Goal: Task Accomplishment & Management: Manage account settings

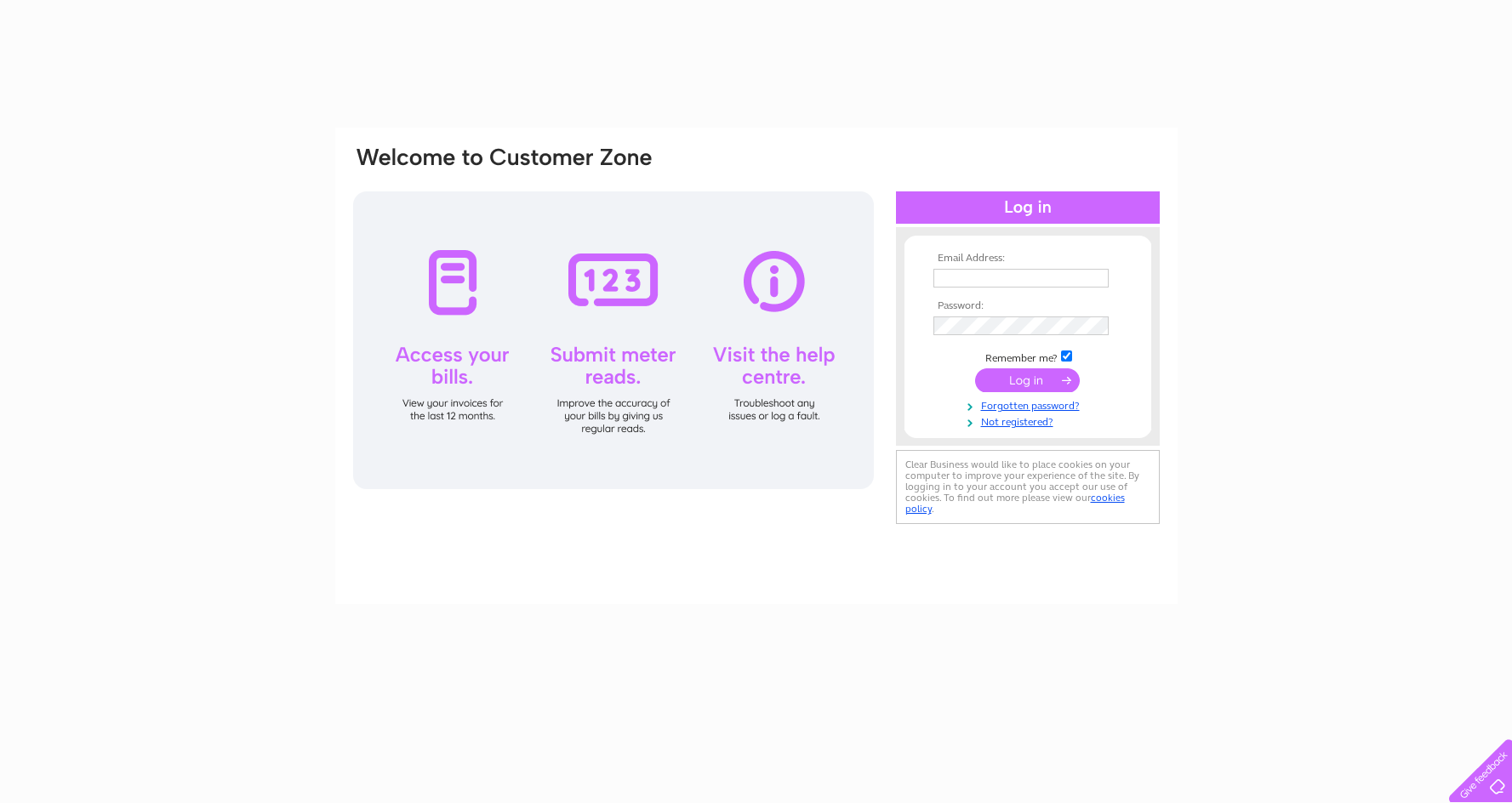
type input "[EMAIL_ADDRESS][DOMAIN_NAME]"
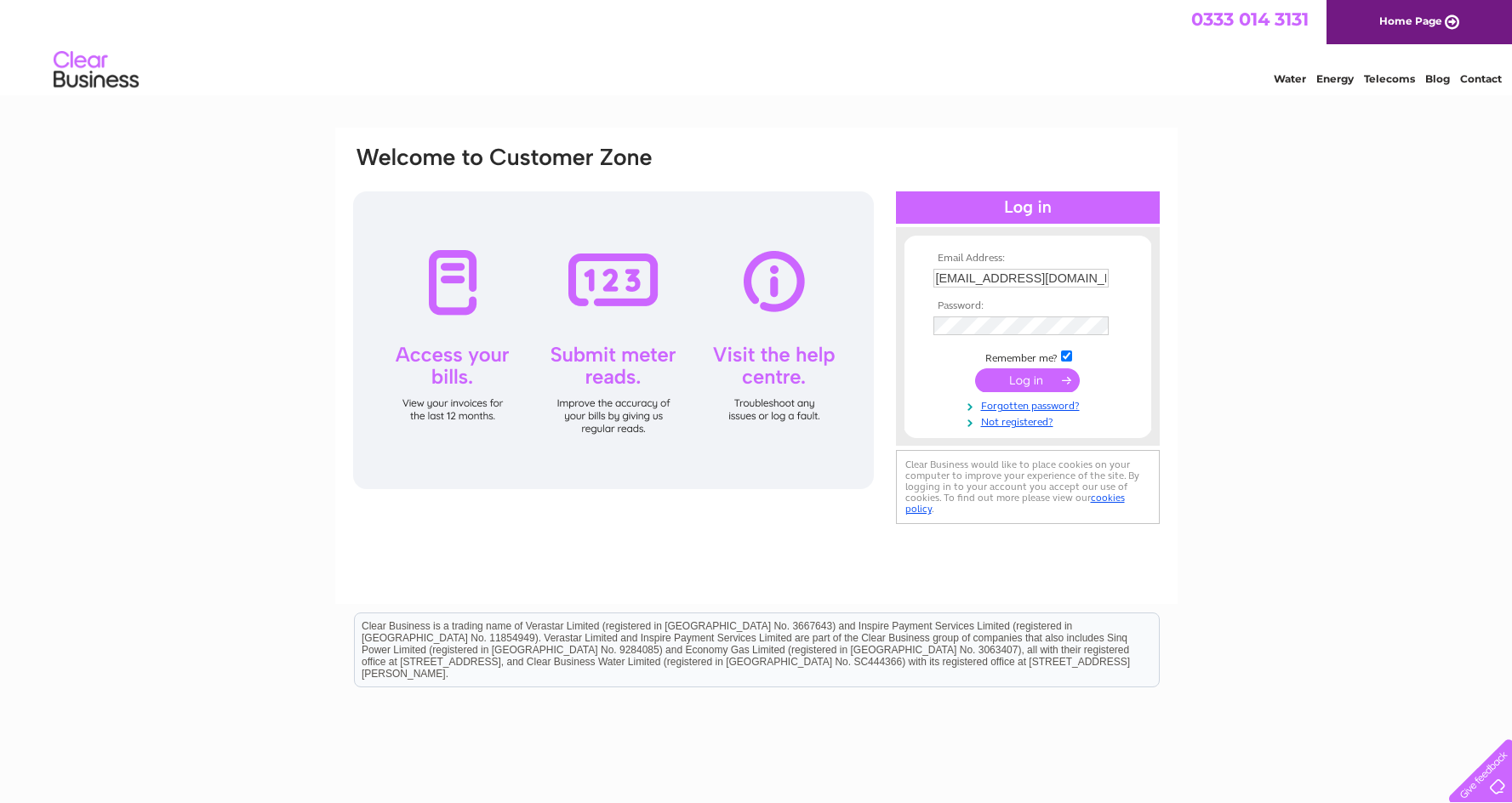
click at [994, 374] on input "submit" at bounding box center [1027, 380] width 105 height 24
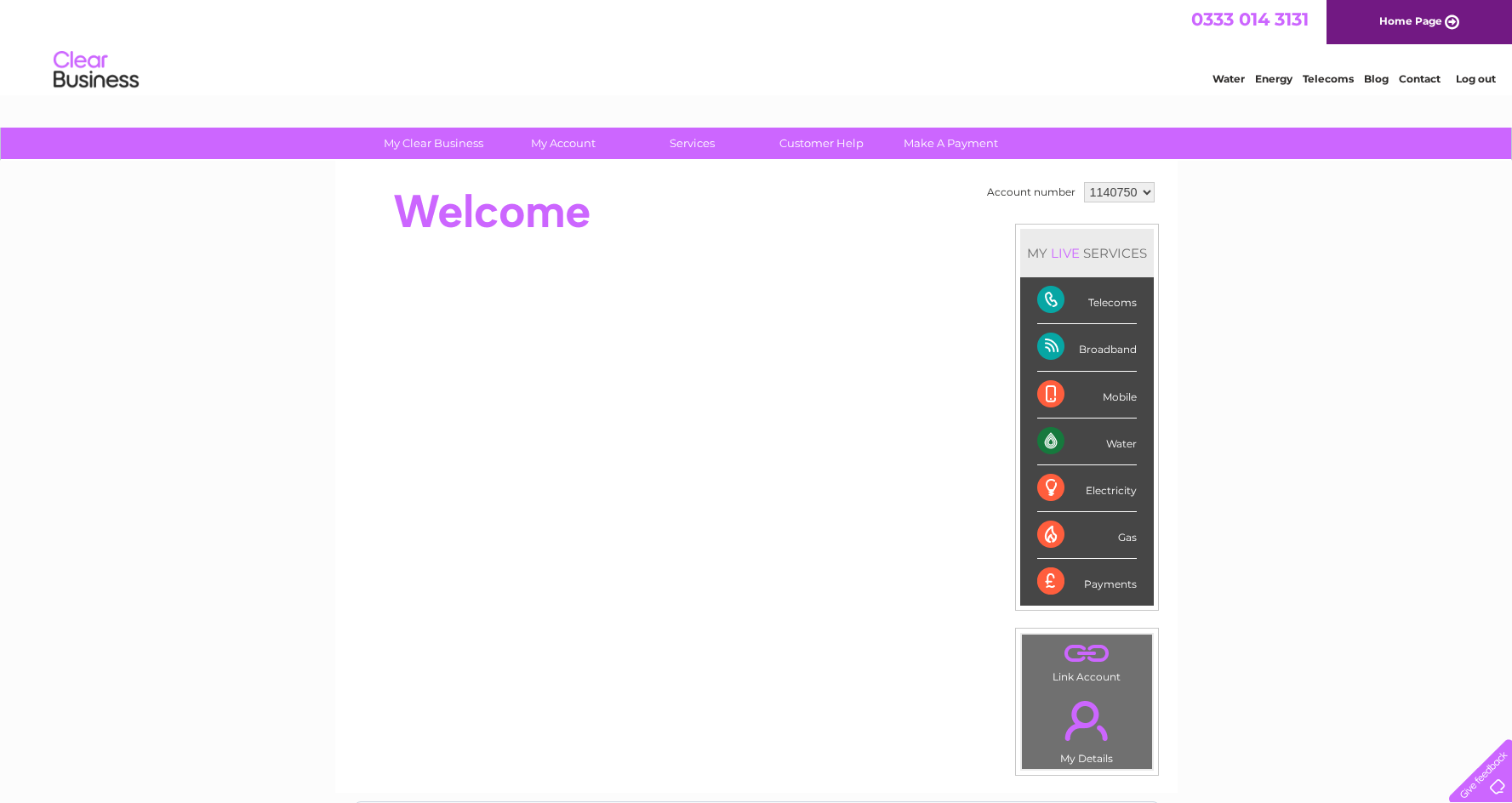
click at [1096, 439] on div "Water" at bounding box center [1087, 442] width 99 height 47
click at [1040, 433] on div "Water" at bounding box center [1087, 442] width 99 height 47
click at [1107, 443] on div "Water" at bounding box center [1087, 442] width 99 height 47
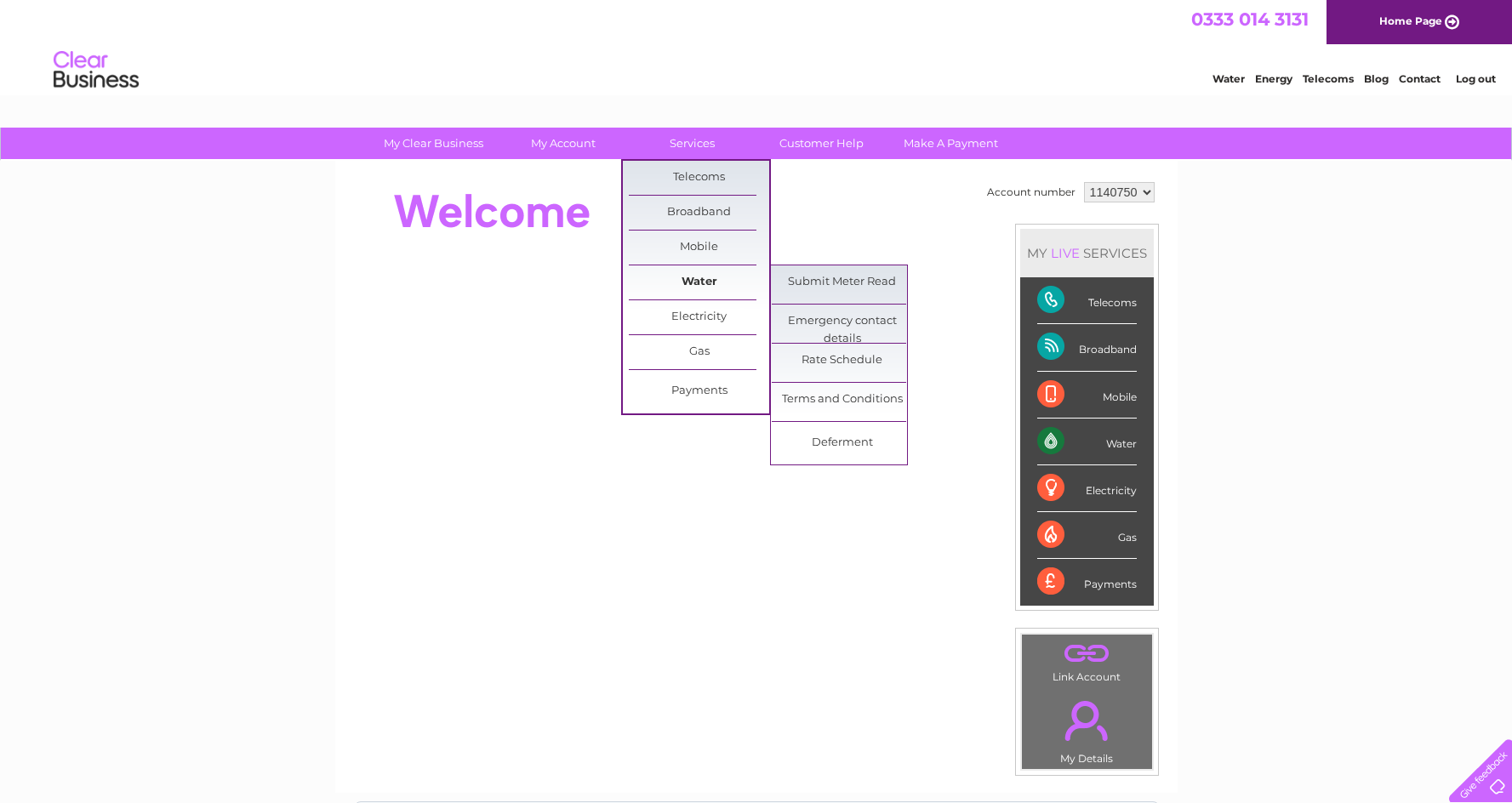
click at [684, 279] on link "Water" at bounding box center [698, 281] width 141 height 34
click at [810, 365] on link "Rate Schedule" at bounding box center [841, 360] width 141 height 34
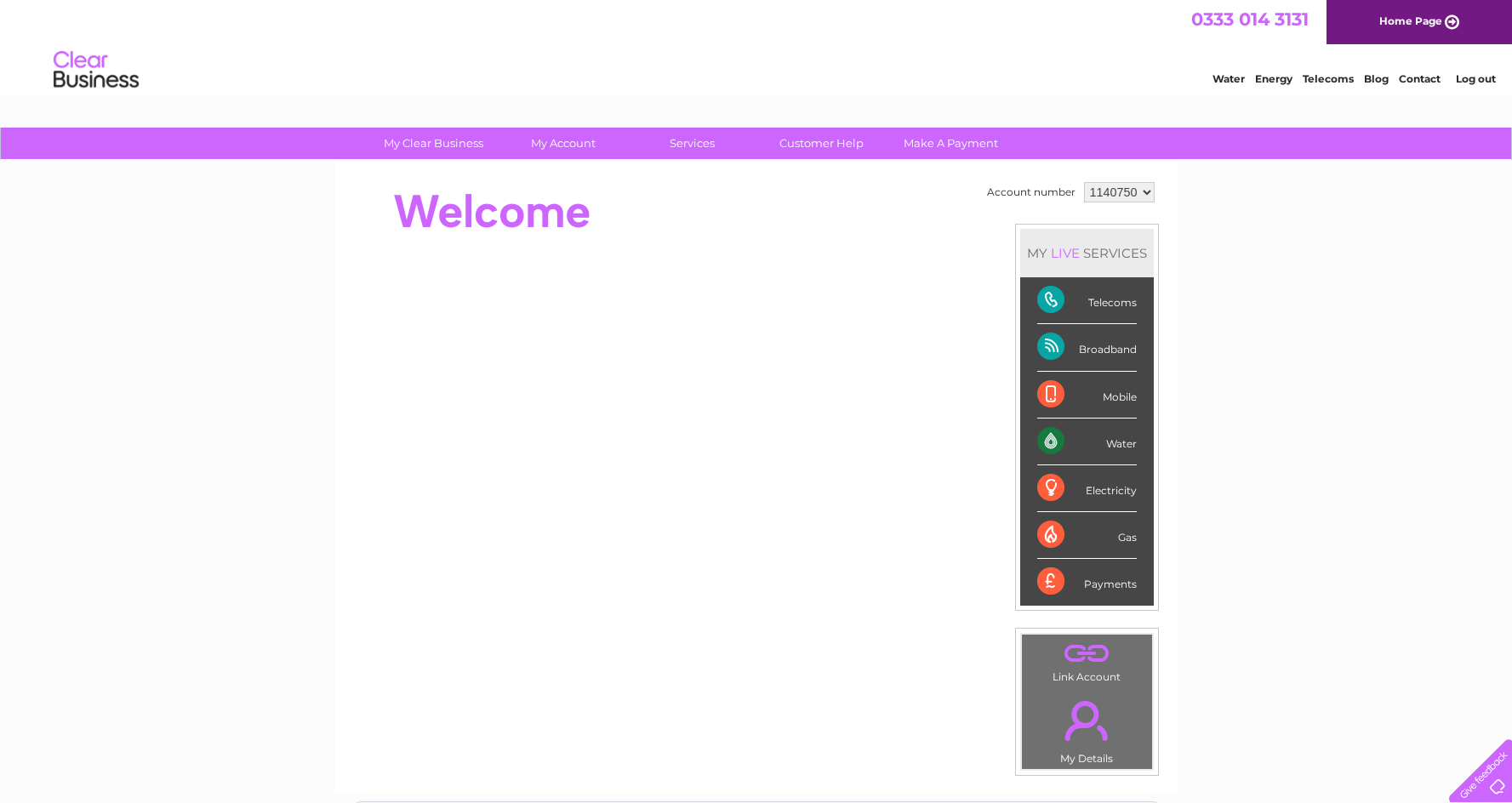
click at [1118, 313] on div "Telecoms" at bounding box center [1087, 300] width 99 height 47
click at [1101, 450] on div "Water" at bounding box center [1087, 442] width 99 height 47
click at [1427, 82] on link "Contact" at bounding box center [1419, 79] width 41 height 13
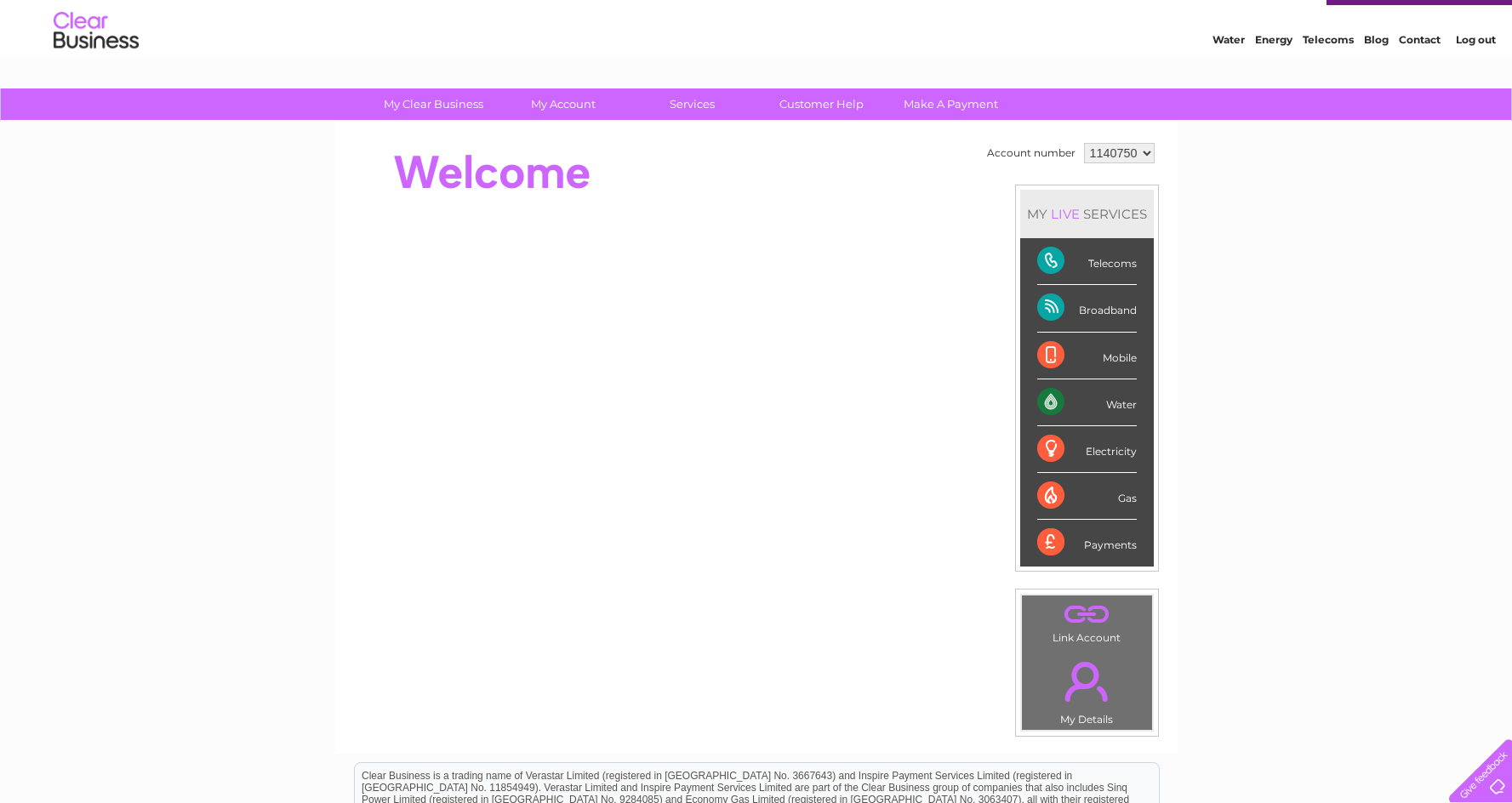
scroll to position [39, 0]
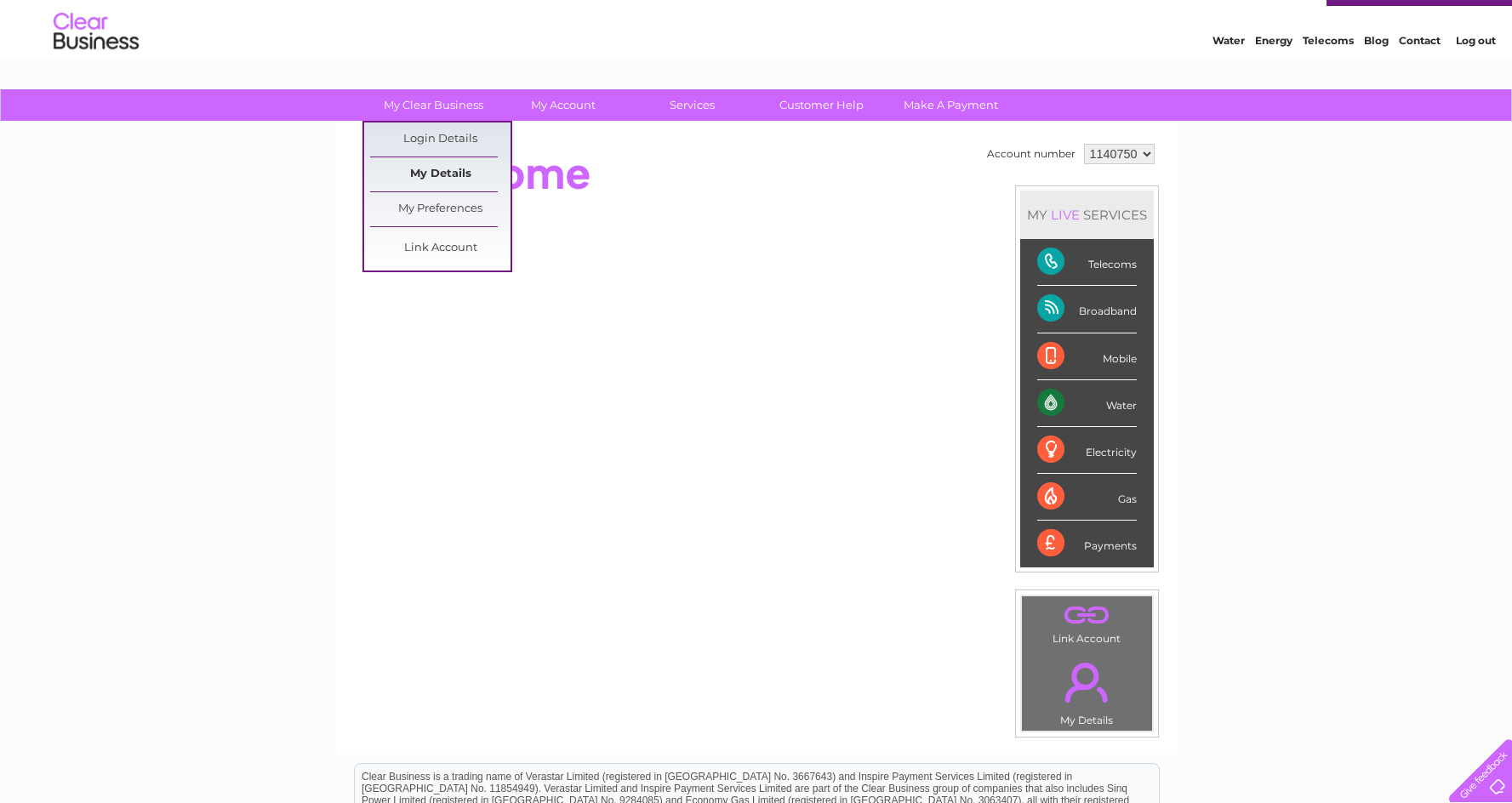
click at [440, 170] on link "My Details" at bounding box center [440, 174] width 141 height 34
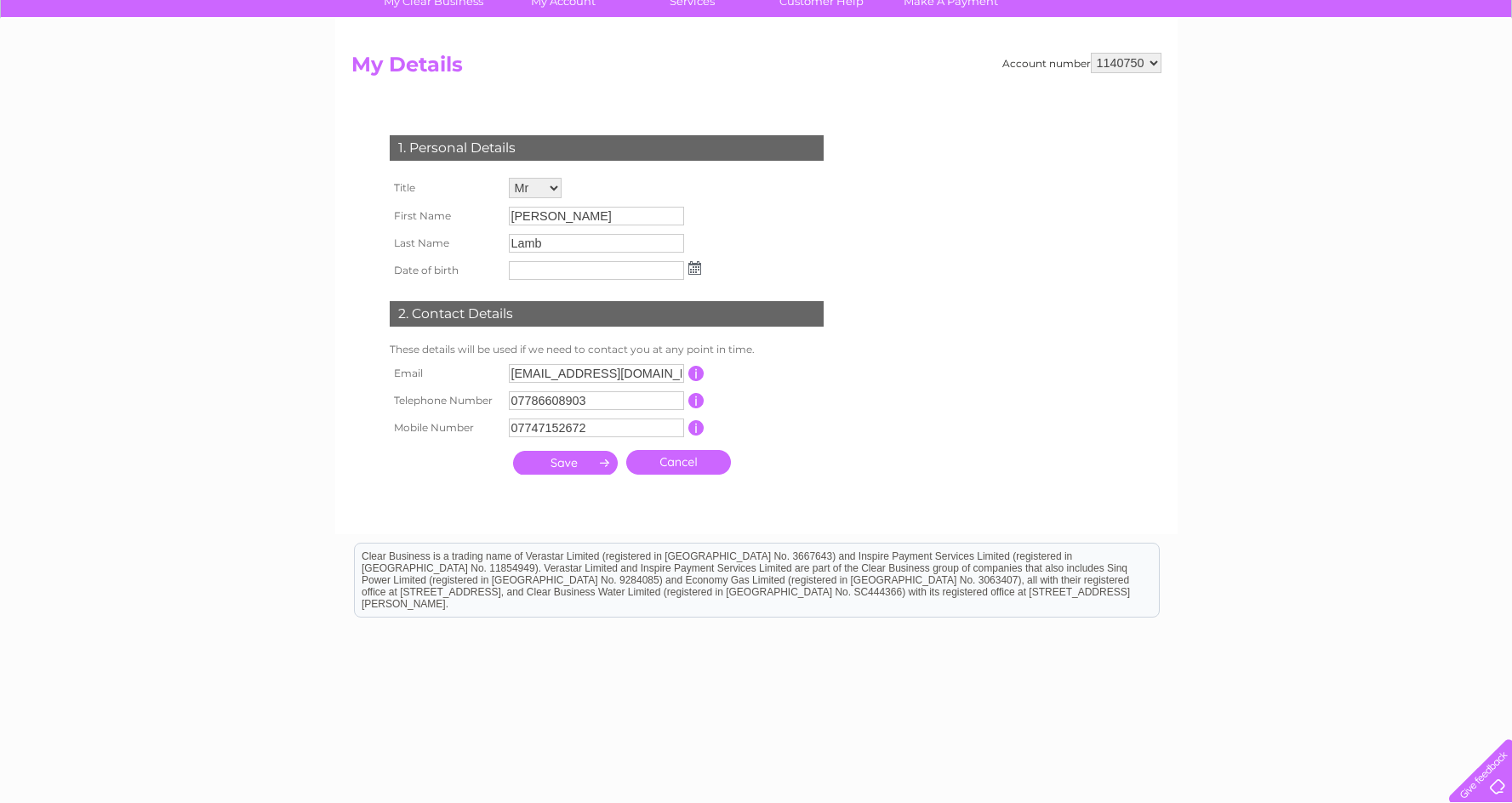
scroll to position [177, 0]
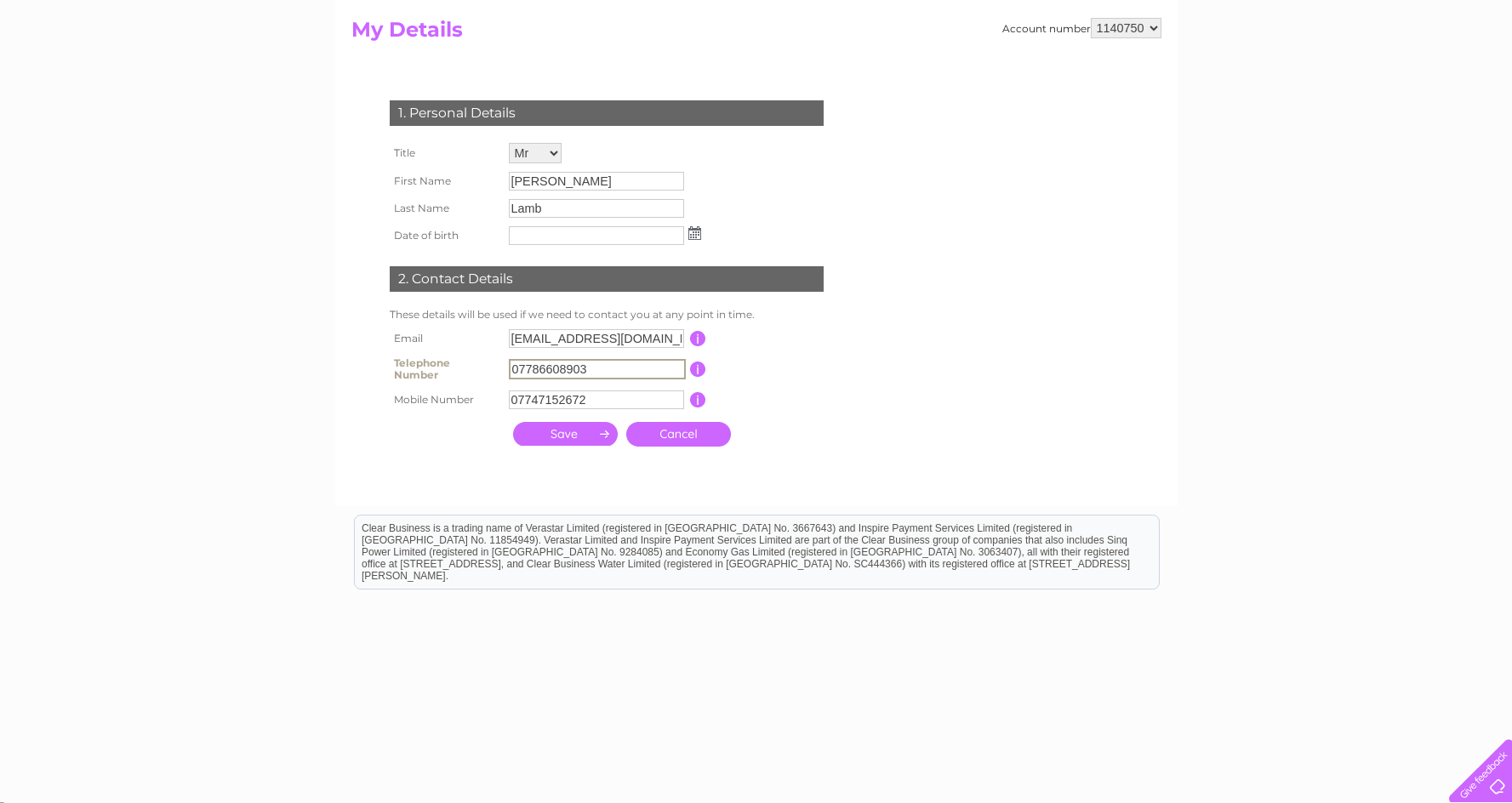
click at [586, 371] on input "07786608903" at bounding box center [597, 369] width 177 height 20
type input "0"
type input "07747152672"
click at [596, 399] on input "07747152672" at bounding box center [596, 399] width 175 height 18
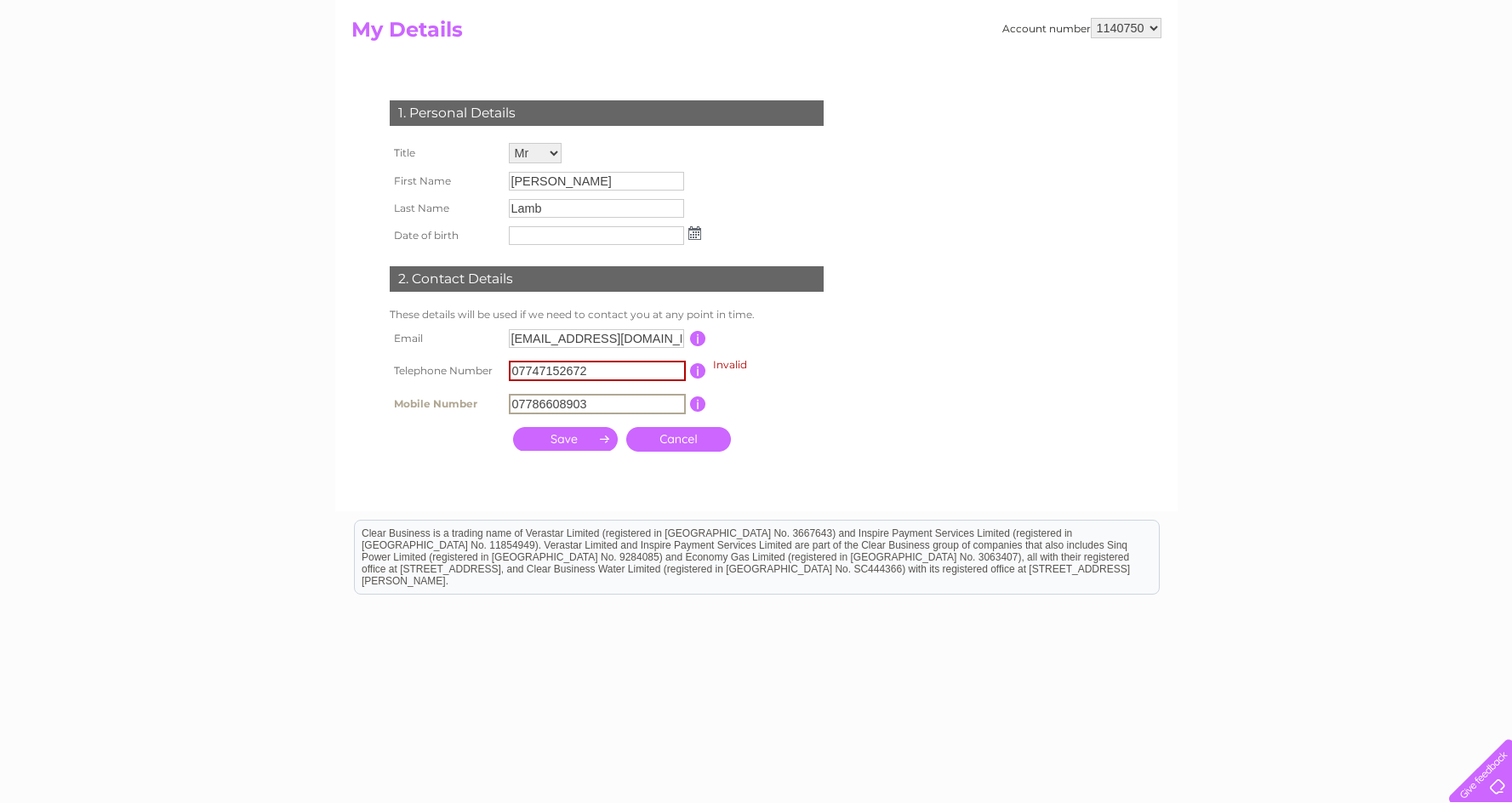
type input "07786608903"
click at [566, 443] on input "submit" at bounding box center [565, 437] width 105 height 24
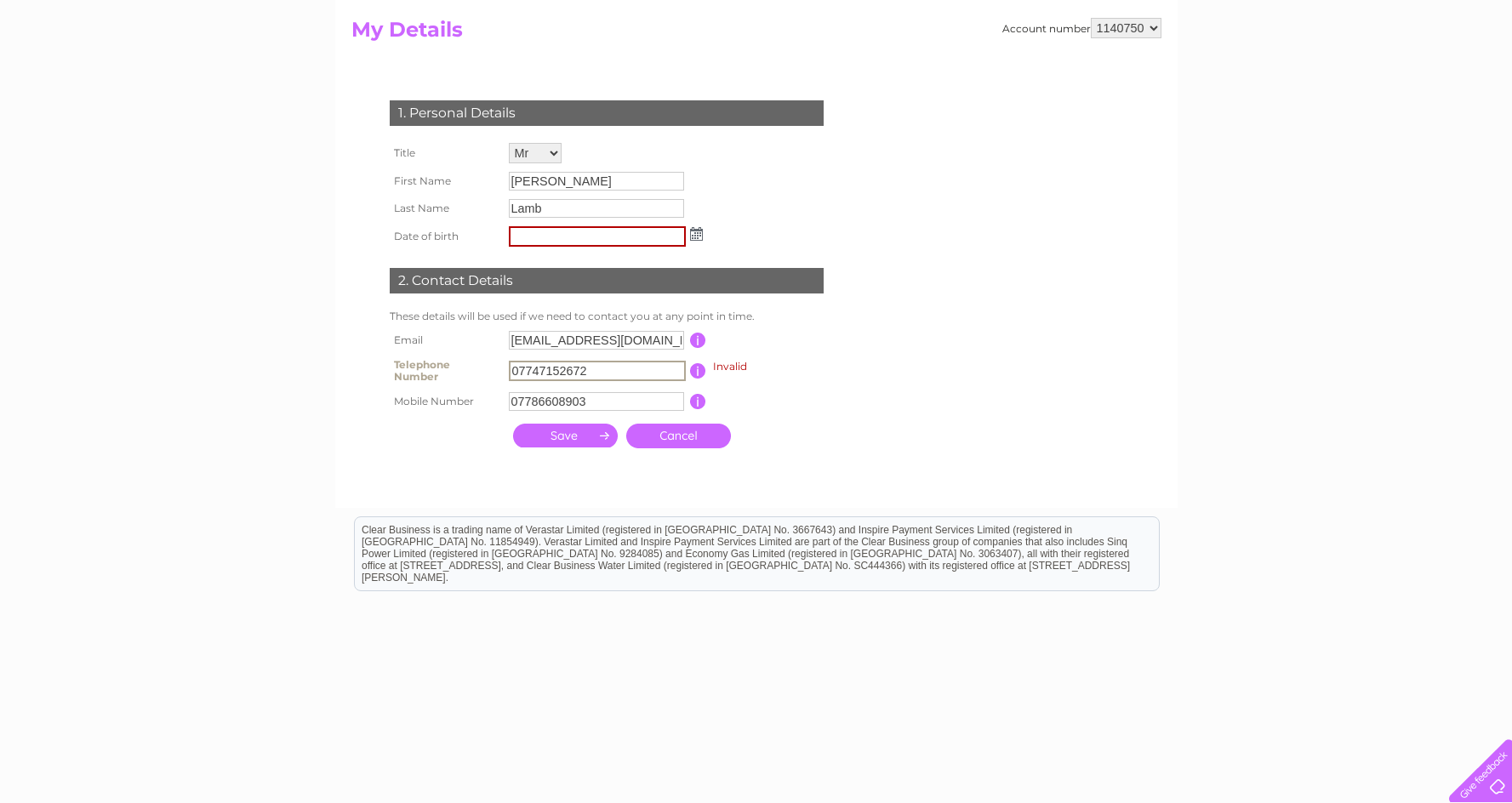
click at [645, 366] on input "07747152672" at bounding box center [597, 371] width 177 height 20
type input "0"
type input "07747152672"
click at [591, 433] on input "submit" at bounding box center [565, 435] width 105 height 24
click at [584, 409] on td "07786608903" at bounding box center [597, 396] width 186 height 29
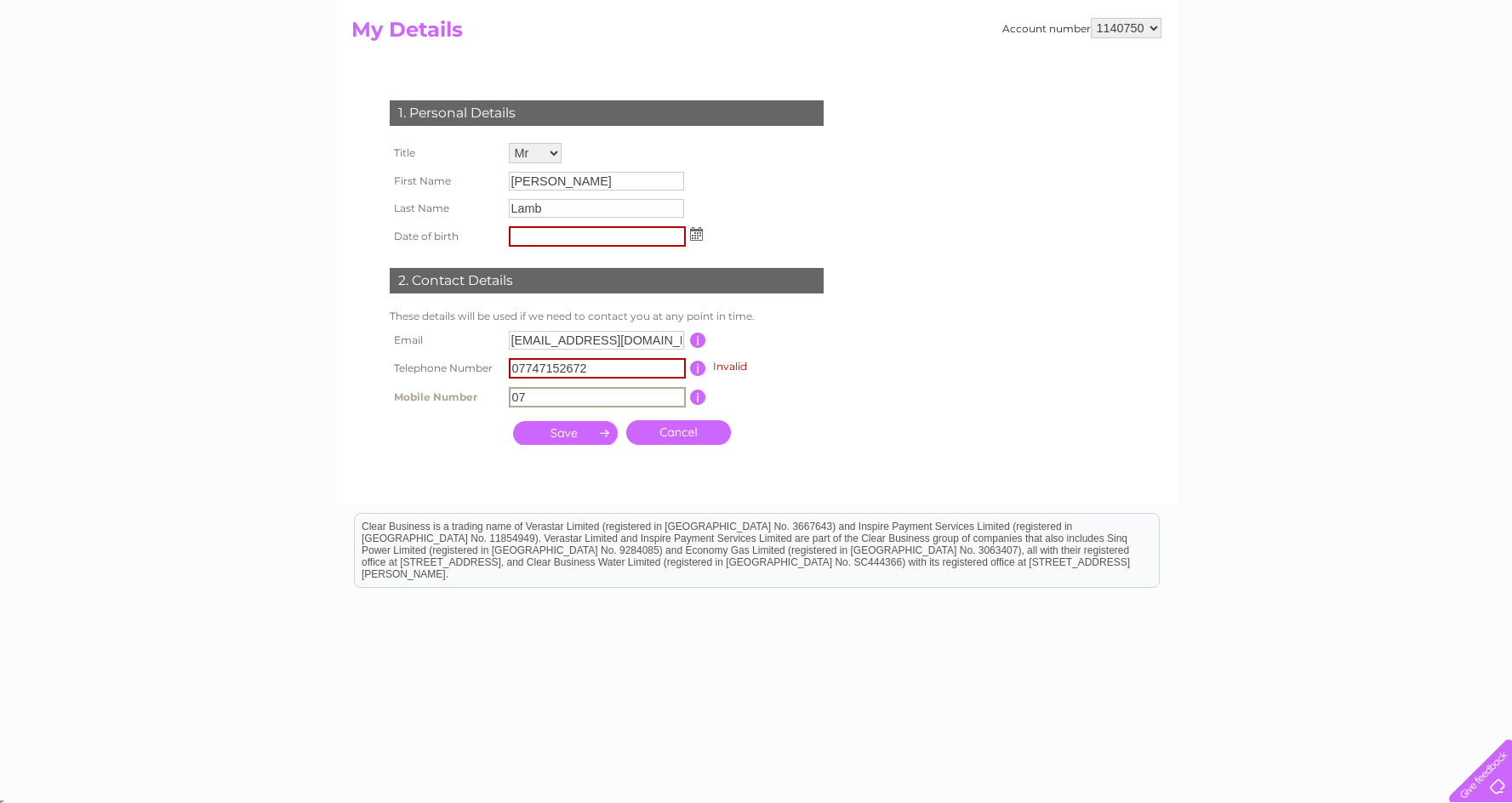
type input "0"
type input "07747152672"
click at [579, 430] on input "submit" at bounding box center [565, 433] width 105 height 24
click at [612, 372] on input "07747152672" at bounding box center [597, 371] width 177 height 20
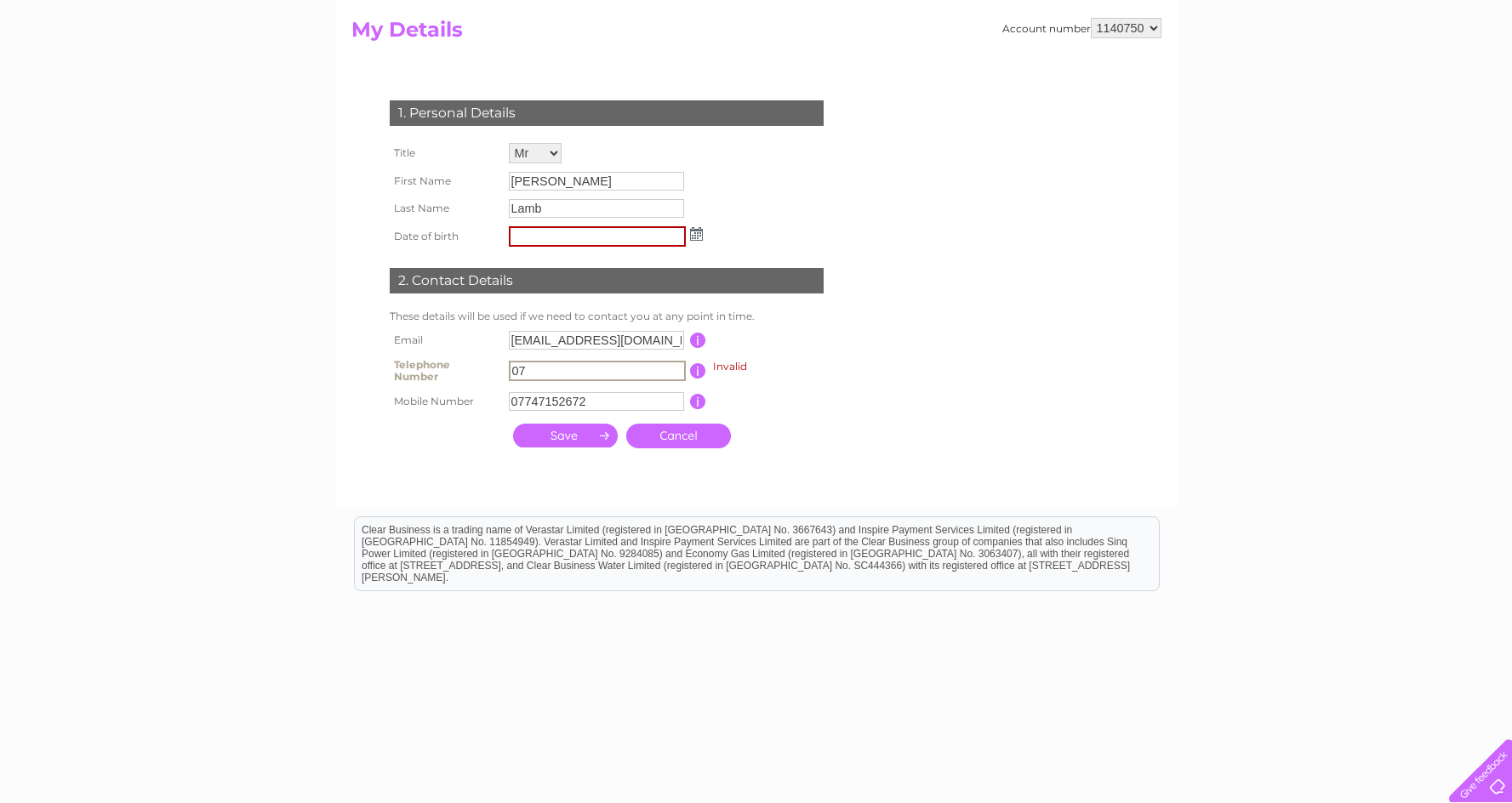
type input "0"
click at [562, 436] on input "submit" at bounding box center [565, 435] width 105 height 24
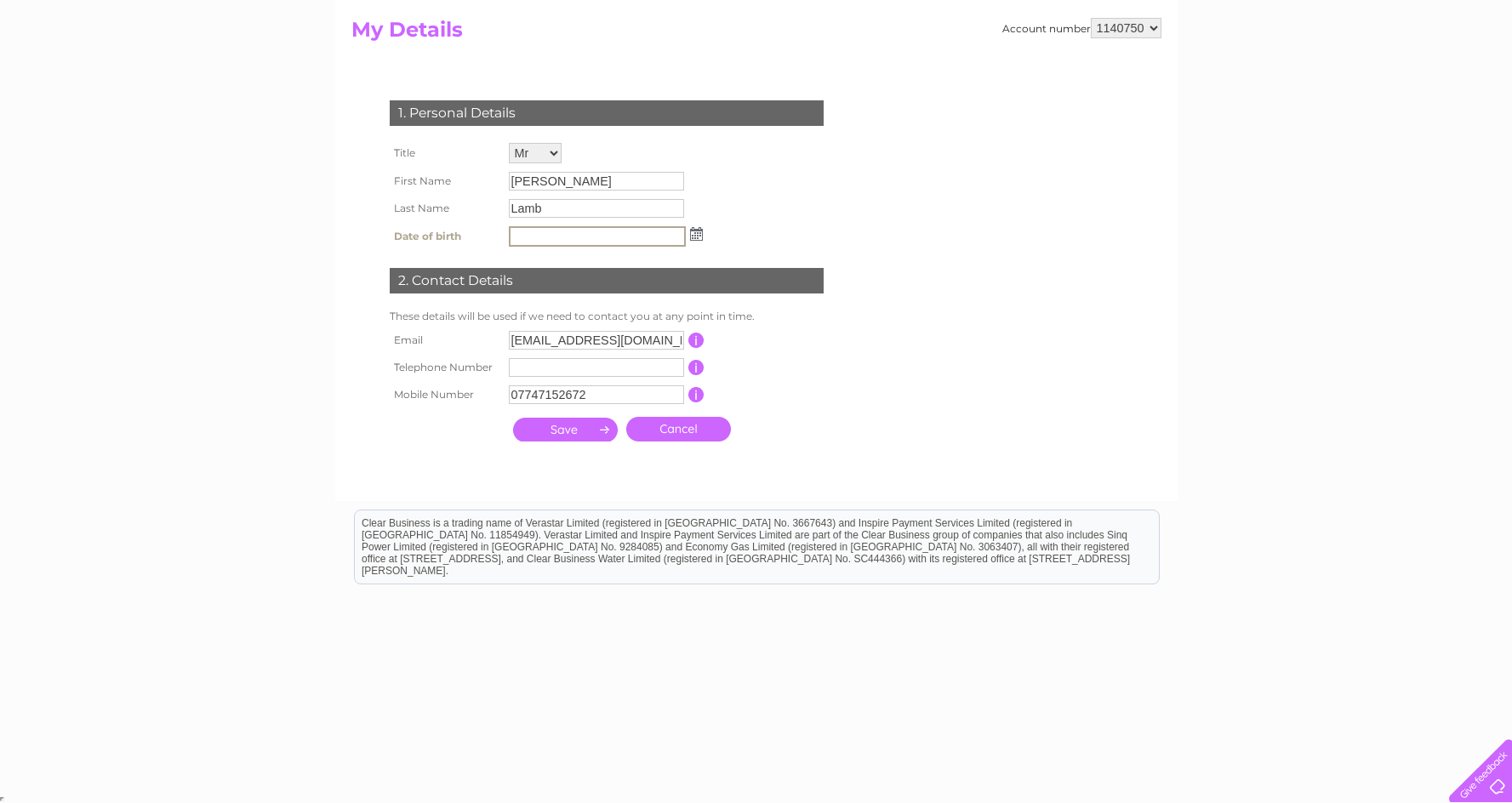
click at [564, 427] on input "submit" at bounding box center [565, 430] width 105 height 24
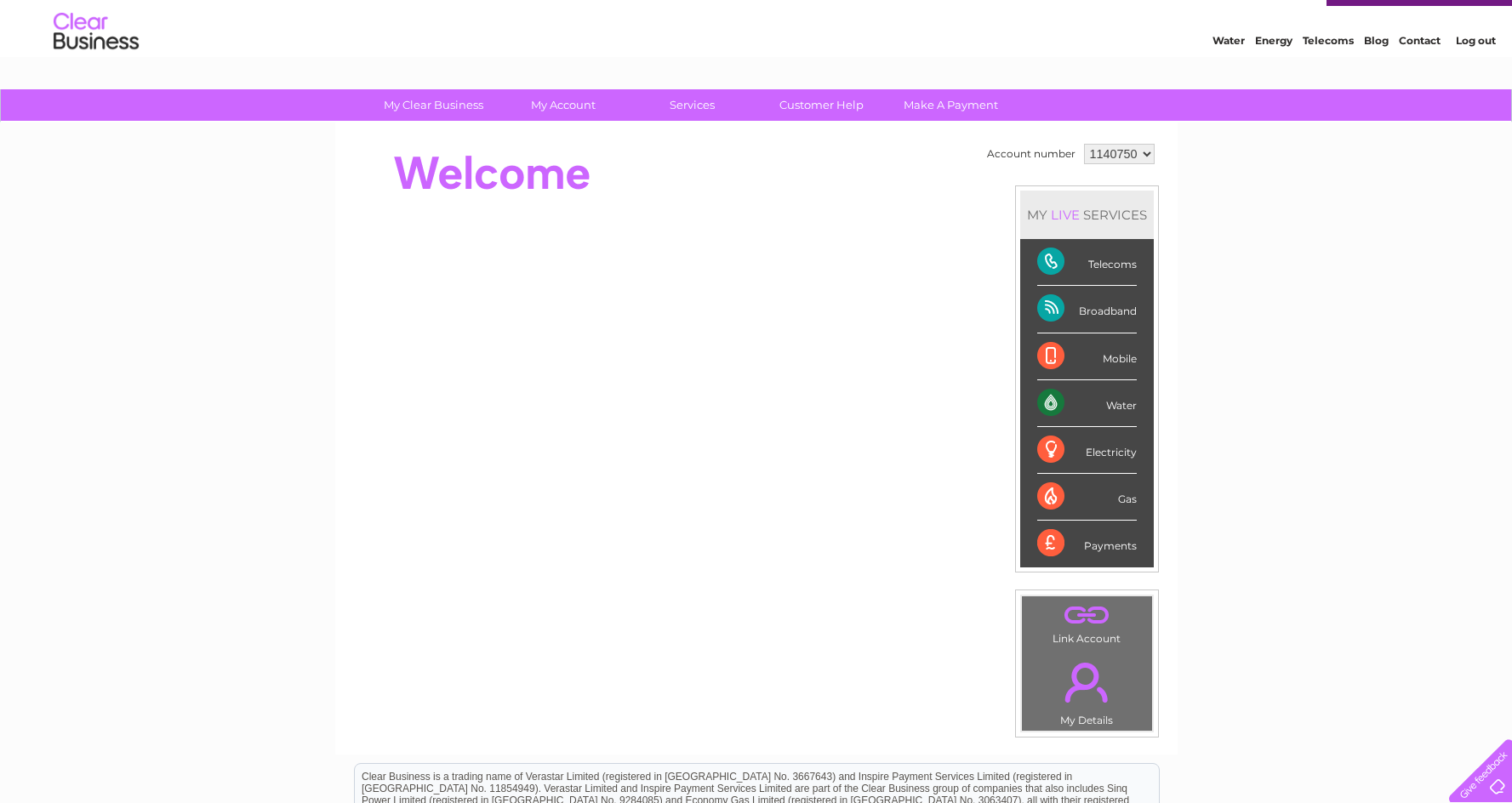
click at [1483, 42] on link "Log out" at bounding box center [1475, 40] width 40 height 13
